Goal: Transaction & Acquisition: Purchase product/service

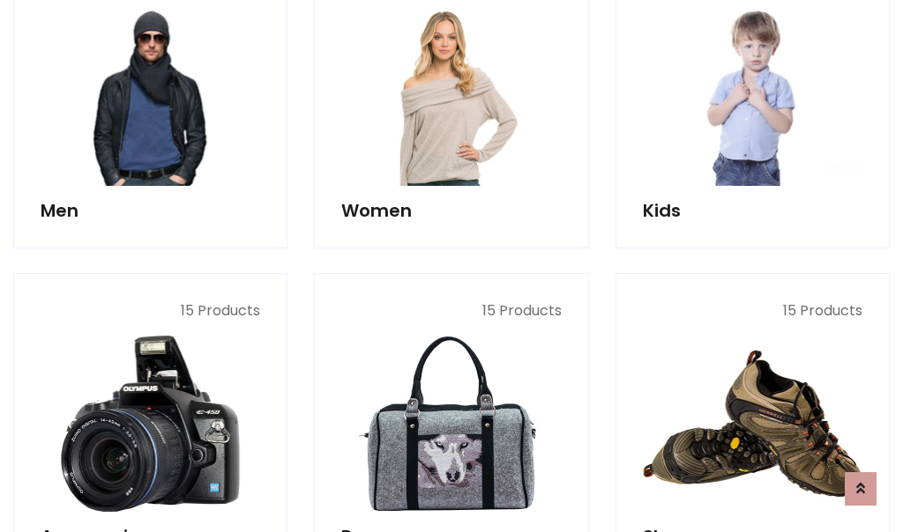
scroll to position [1279, 0]
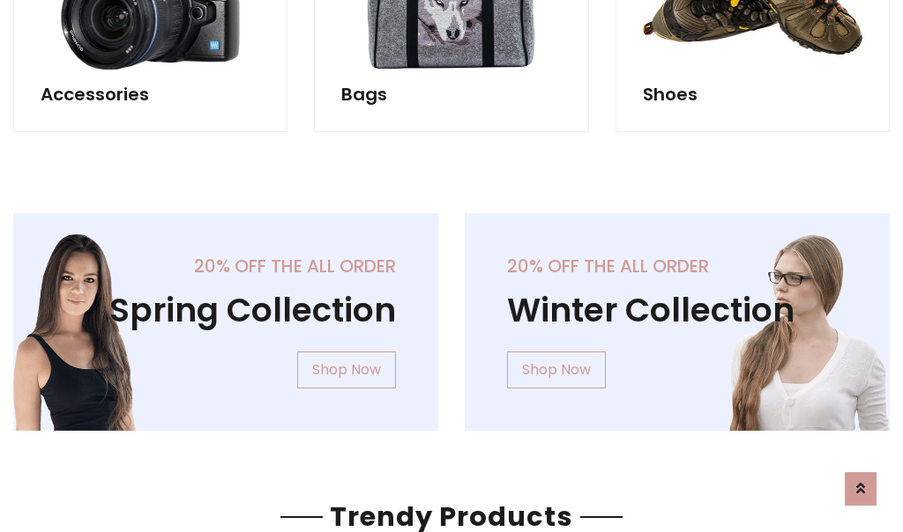
click at [451, 315] on div "20% off the all order Winter Collection Shop Now" at bounding box center [676, 336] width 451 height 246
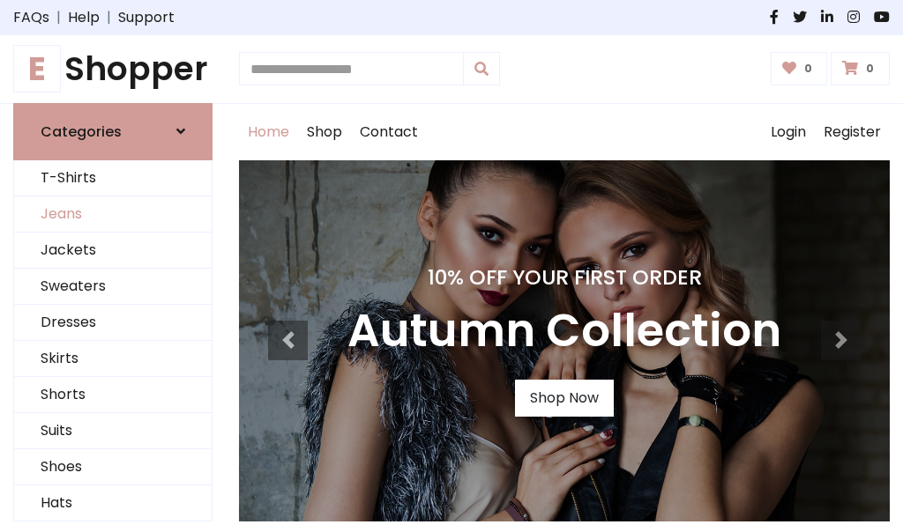
click at [113, 214] on link "Jeans" at bounding box center [112, 215] width 197 height 36
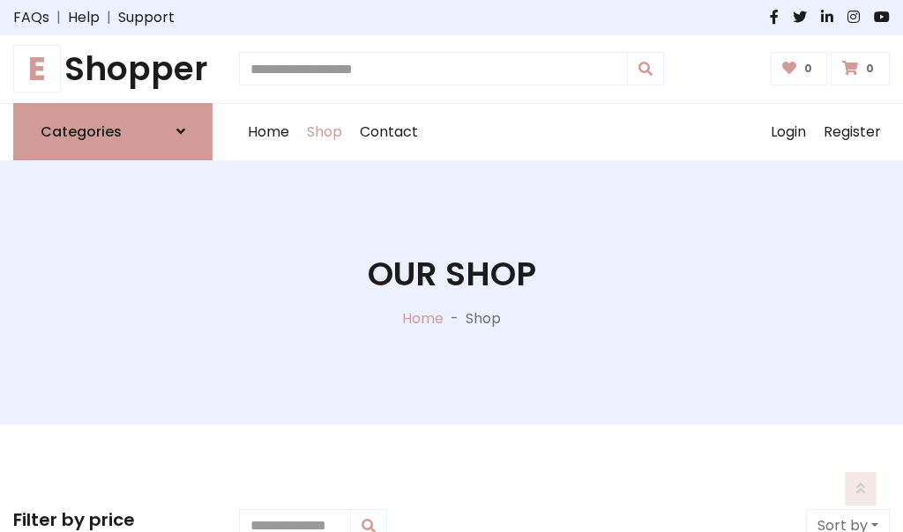
scroll to position [556, 0]
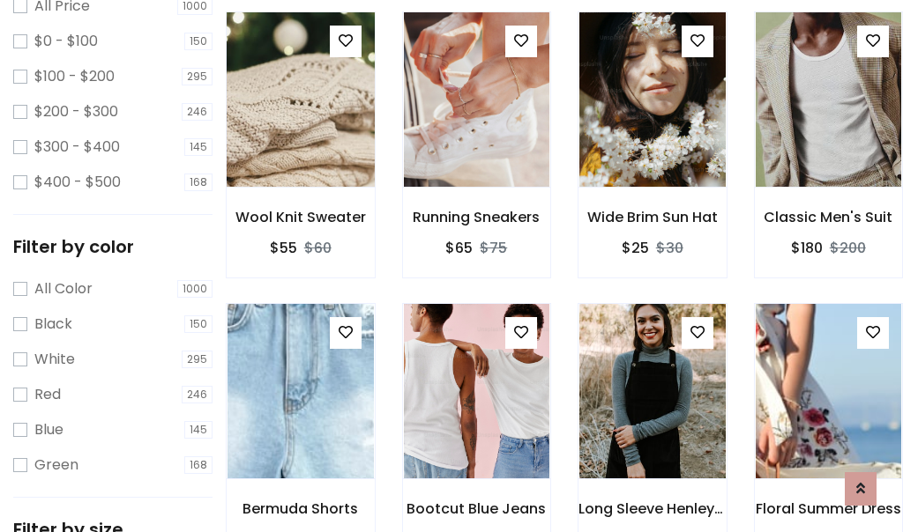
click at [300, 138] on img at bounding box center [299, 99] width 175 height 423
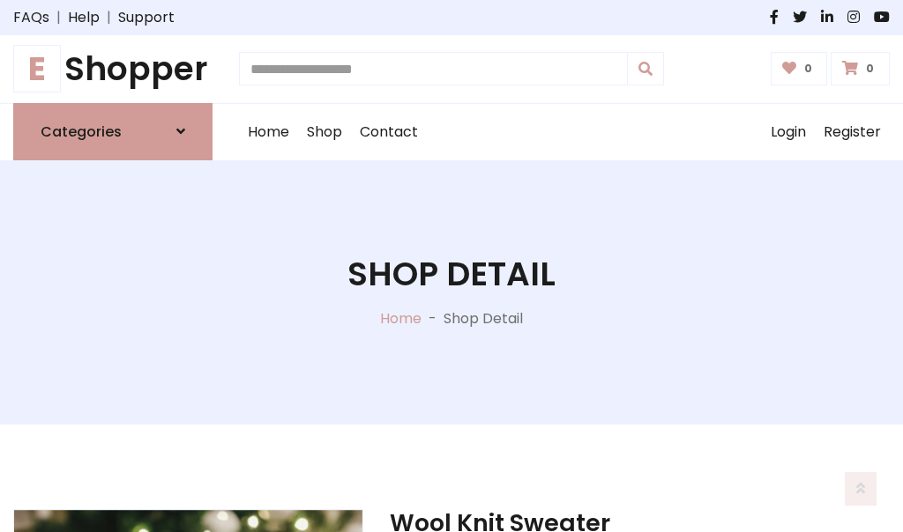
scroll to position [190, 0]
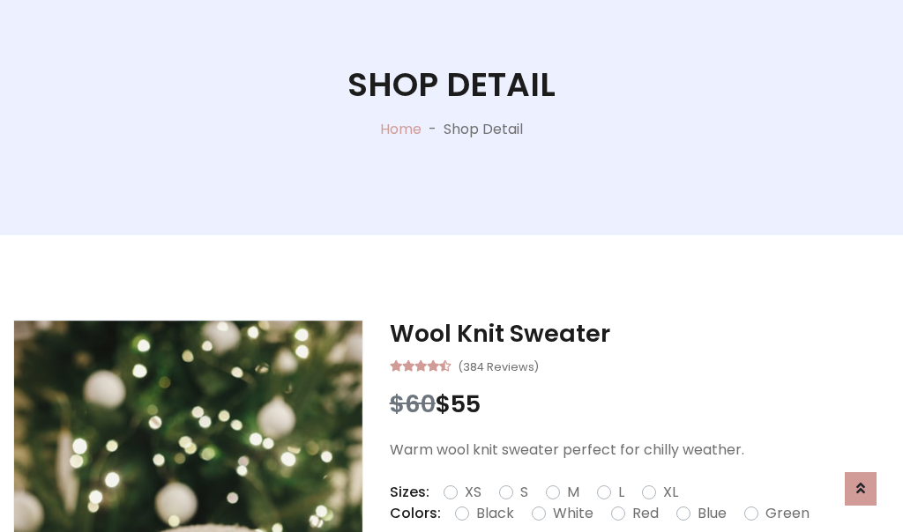
click at [643, 514] on label "Red" at bounding box center [645, 513] width 26 height 21
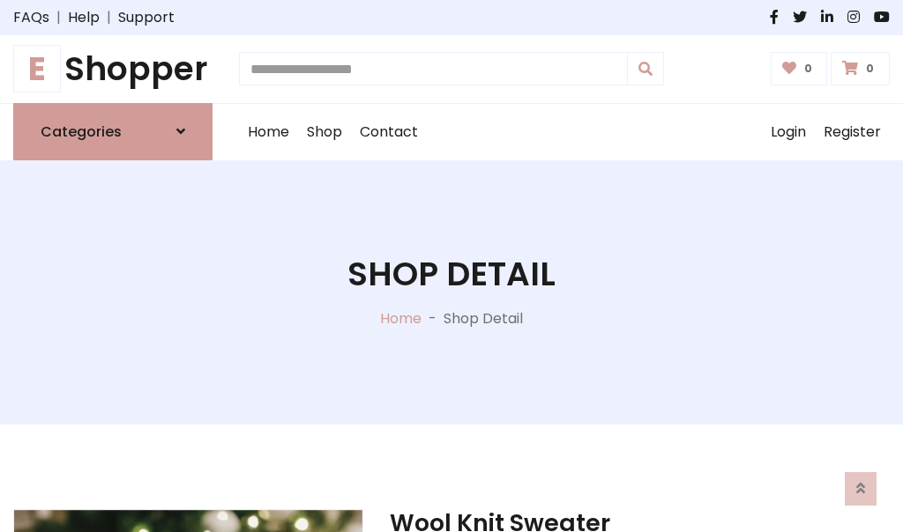
scroll to position [190, 0]
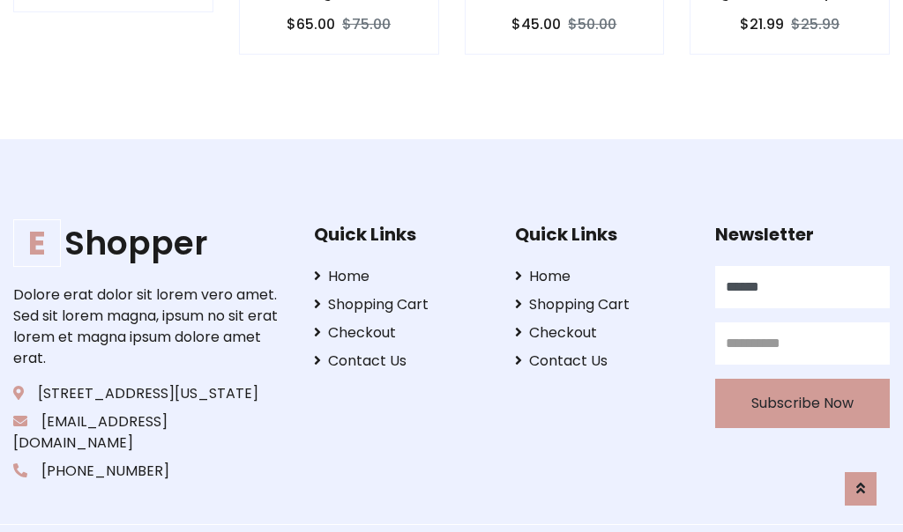
type input "******"
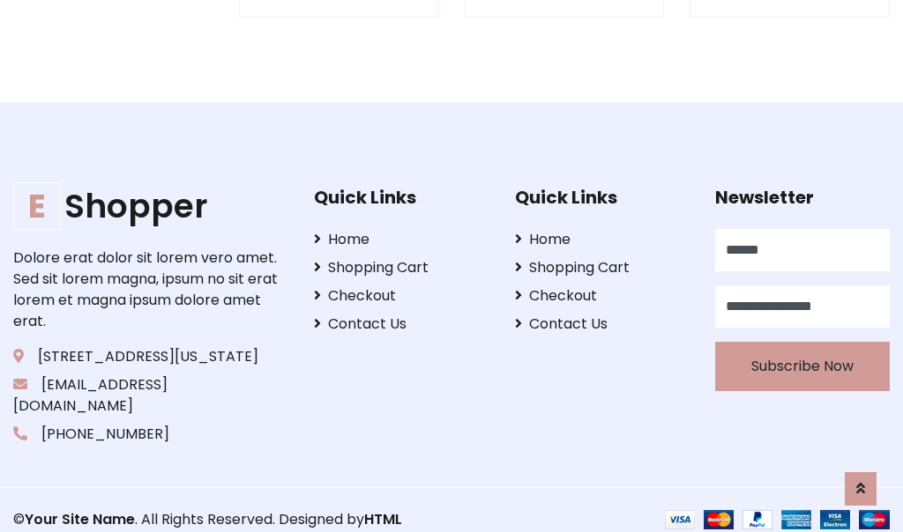
scroll to position [1733, 0]
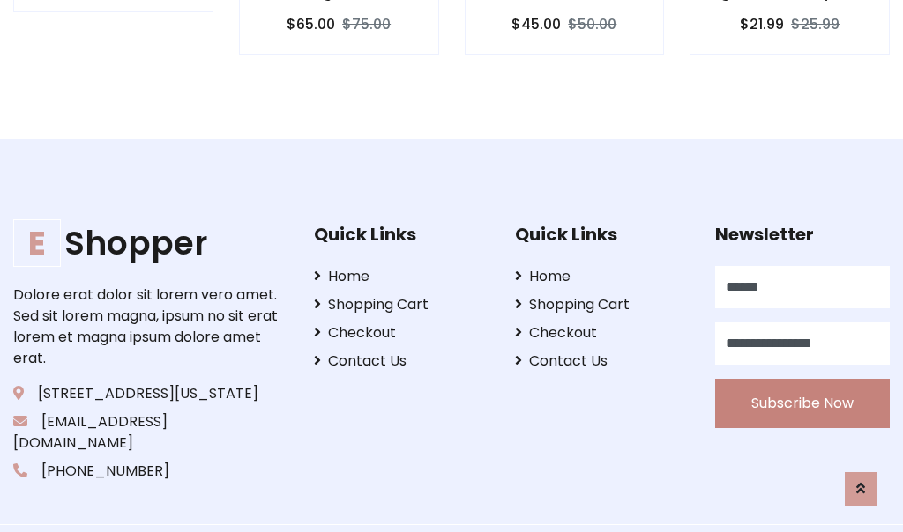
type input "**********"
click at [802, 382] on button "Subscribe Now" at bounding box center [802, 403] width 175 height 49
